Goal: Find specific page/section: Find specific page/section

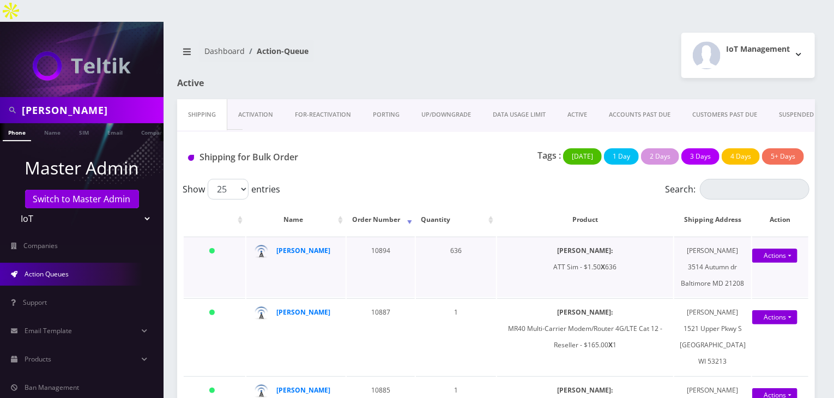
scroll to position [55, 0]
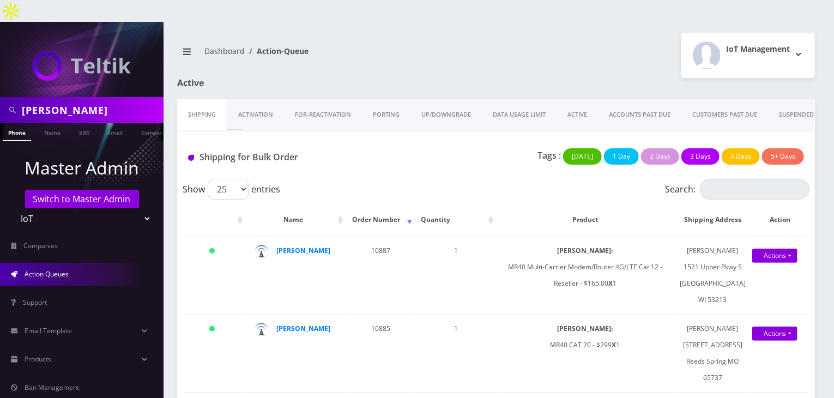
drag, startPoint x: 22, startPoint y: 88, endPoint x: 0, endPoint y: 86, distance: 22.4
click at [0, 97] on div "vivek" at bounding box center [82, 110] width 164 height 26
type input "[PERSON_NAME]"
click at [55, 123] on link "Name" at bounding box center [52, 132] width 27 height 18
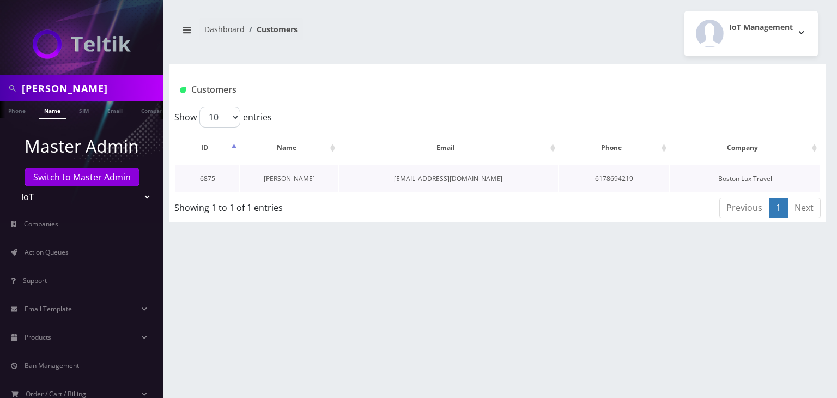
click at [295, 179] on link "[PERSON_NAME]" at bounding box center [289, 178] width 51 height 9
